Goal: Check status

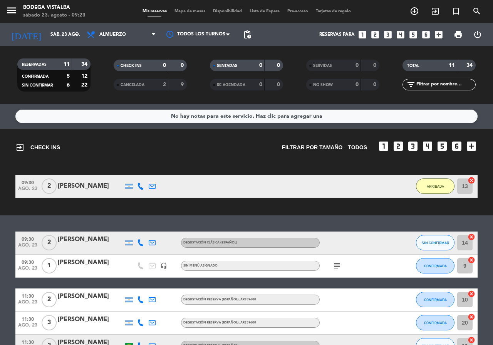
click at [336, 265] on icon "subject" at bounding box center [336, 265] width 9 height 9
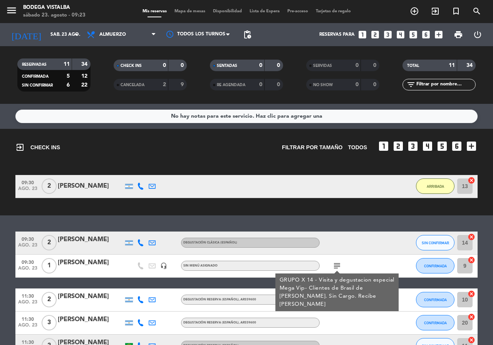
click at [46, 220] on div "No hay notas para este servicio. Haz clic para agregar una exit_to_app CHECK IN…" at bounding box center [246, 224] width 493 height 241
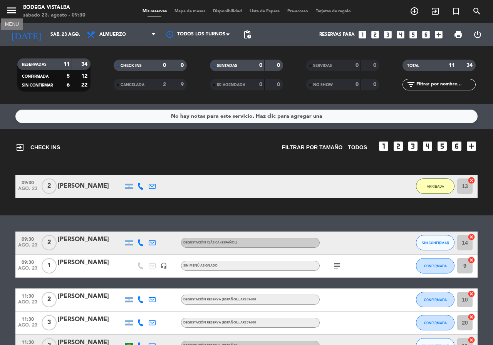
click at [7, 12] on icon "menu" at bounding box center [12, 11] width 12 height 12
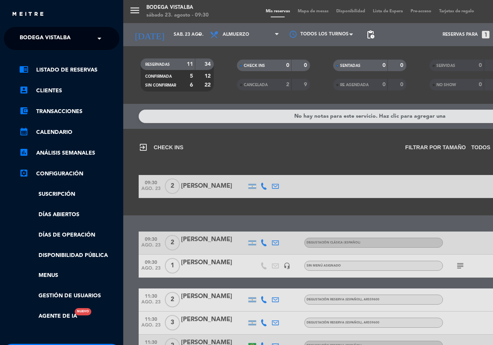
click at [15, 33] on ng-select "× BODEGA VISTALBA ×" at bounding box center [61, 38] width 115 height 23
click at [22, 45] on span "BODEGA VISTALBA" at bounding box center [45, 38] width 51 height 16
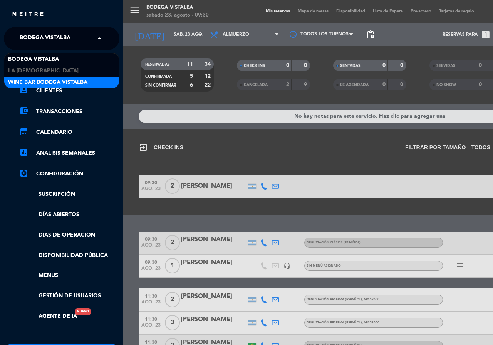
click at [29, 83] on span "Wine Bar Bodega Vistalba" at bounding box center [47, 82] width 79 height 9
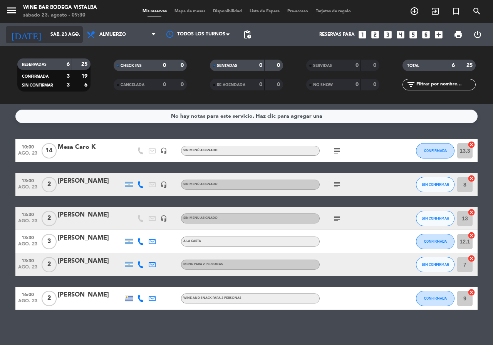
click at [75, 31] on icon "arrow_drop_down" at bounding box center [76, 34] width 9 height 9
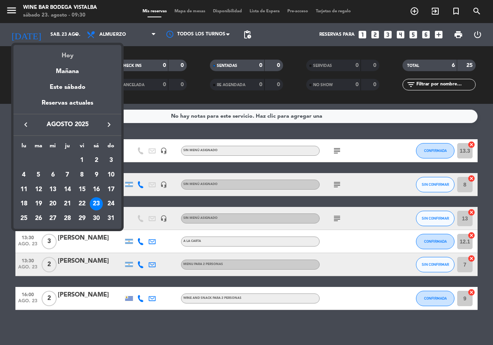
click at [81, 51] on div "Hoy" at bounding box center [67, 53] width 108 height 16
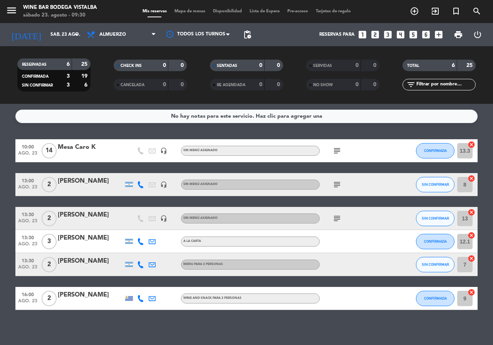
click at [336, 150] on icon "subject" at bounding box center [336, 150] width 9 height 9
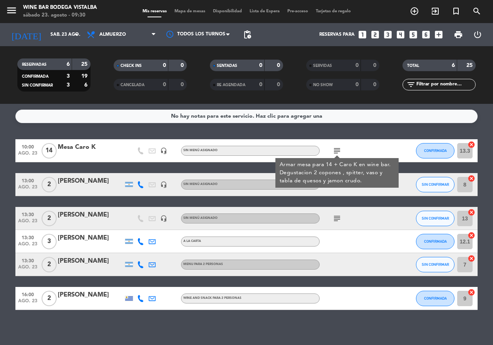
click at [336, 150] on icon "subject" at bounding box center [336, 150] width 9 height 9
